Goal: Entertainment & Leisure: Consume media (video, audio)

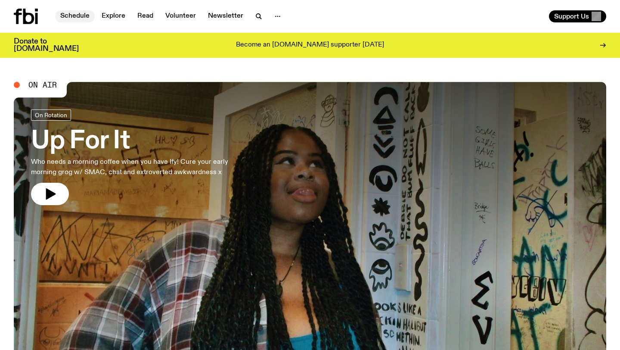
click at [81, 15] on link "Schedule" at bounding box center [75, 16] width 40 height 12
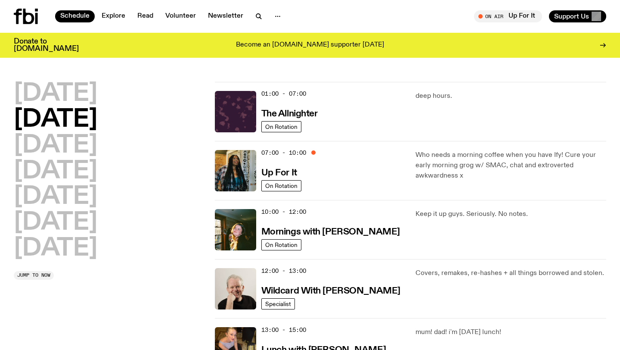
click at [34, 22] on icon at bounding box center [26, 16] width 24 height 15
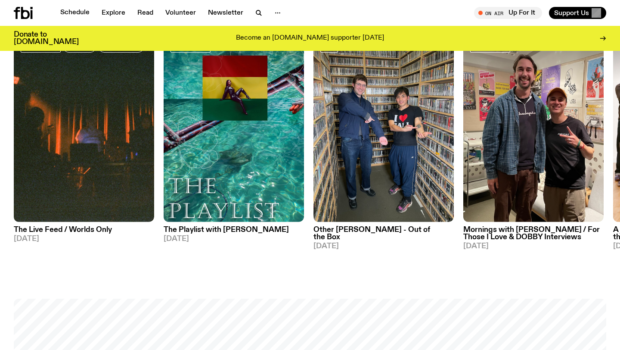
scroll to position [437, 0]
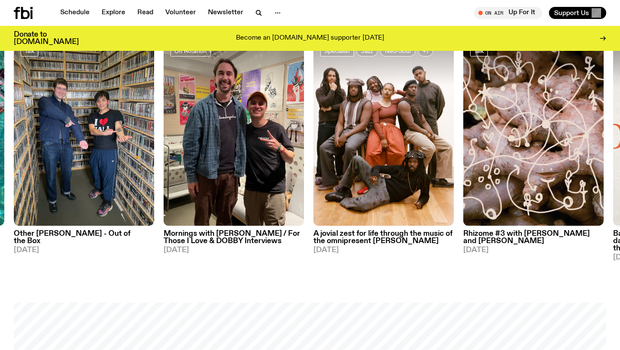
click at [228, 239] on h3 "Mornings with [PERSON_NAME] / For Those I Love & DOBBY Interviews" at bounding box center [234, 237] width 140 height 15
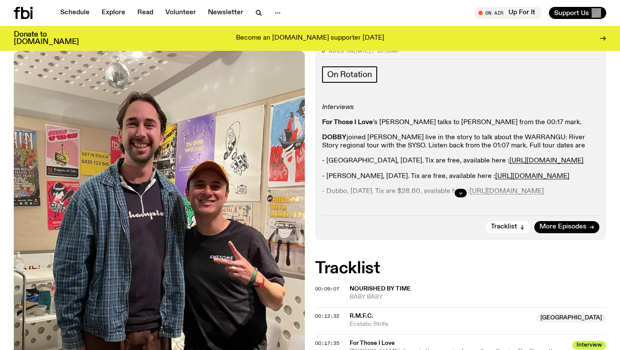
scroll to position [205, 0]
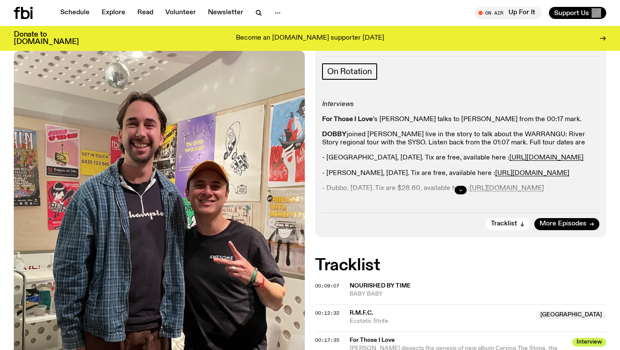
click at [461, 189] on icon "button" at bounding box center [460, 189] width 5 height 5
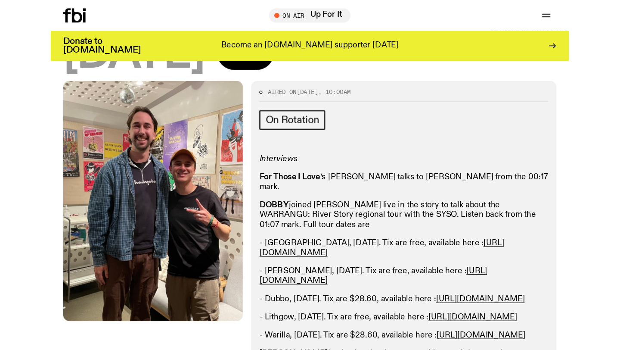
scroll to position [187, 0]
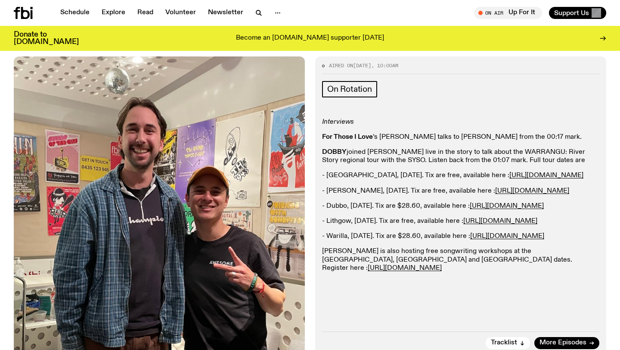
click at [26, 12] on icon at bounding box center [25, 13] width 9 height 12
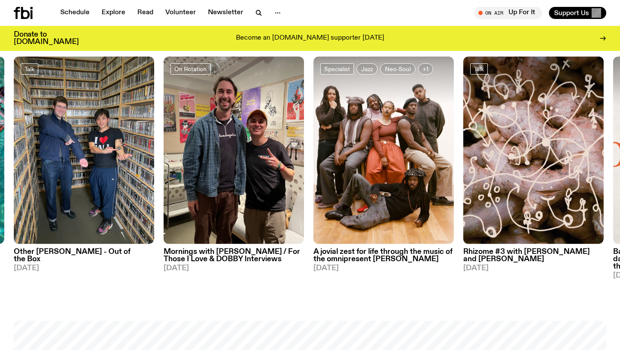
scroll to position [418, 0]
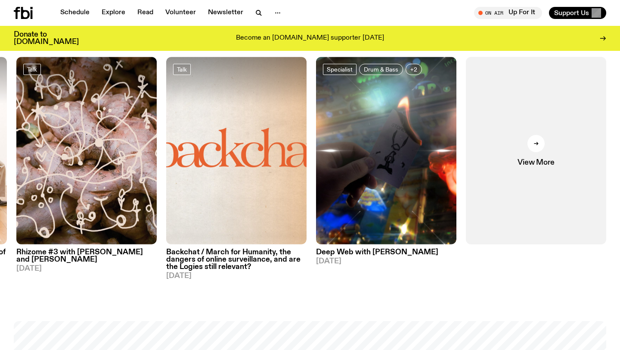
click at [230, 267] on h3 "Backchat / March for Humanity, the dangers of online surveillance, and are the …" at bounding box center [236, 259] width 140 height 22
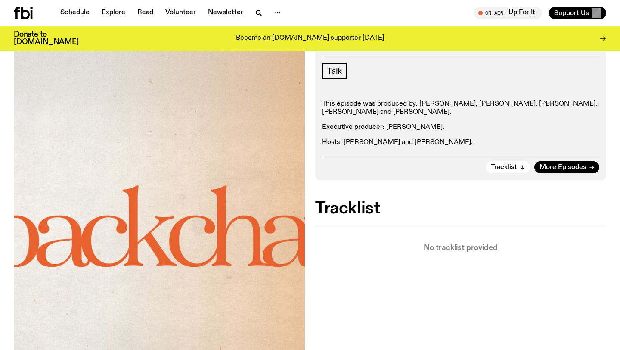
scroll to position [249, 0]
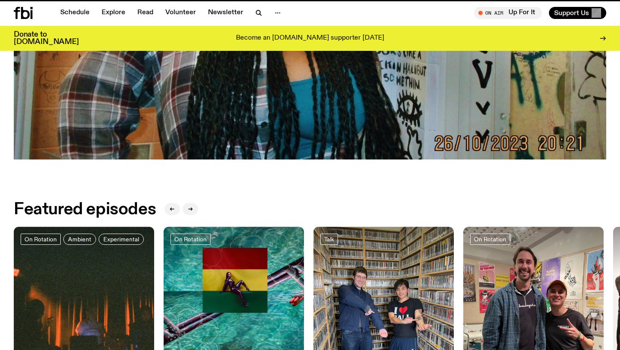
scroll to position [418, 0]
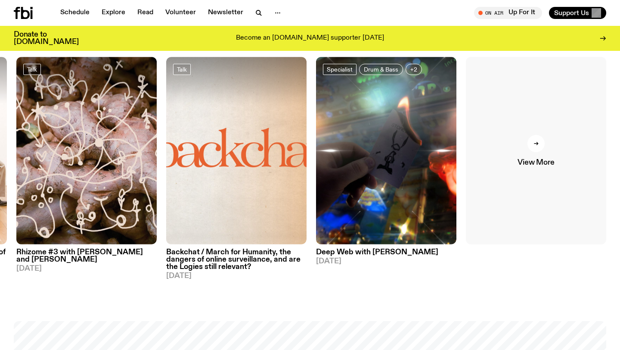
click at [509, 185] on link "View More" at bounding box center [536, 150] width 140 height 187
